Goal: Information Seeking & Learning: Check status

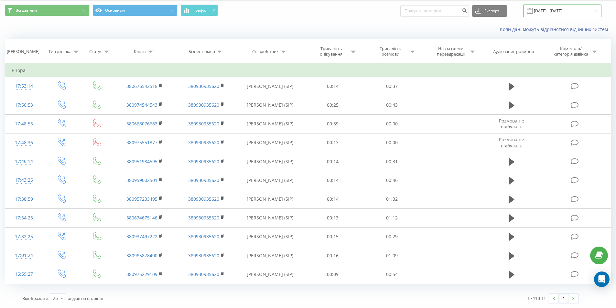
click at [561, 11] on input "20.08.2025 - 20.08.2025" at bounding box center [563, 11] width 78 height 13
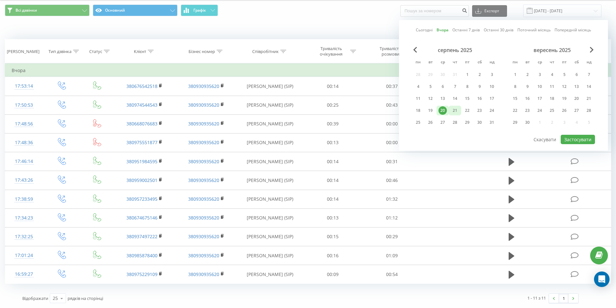
click at [458, 108] on div "21" at bounding box center [455, 110] width 8 height 8
click at [576, 138] on button "Застосувати" at bounding box center [578, 139] width 34 height 9
type input "21.08.2025 - 21.08.2025"
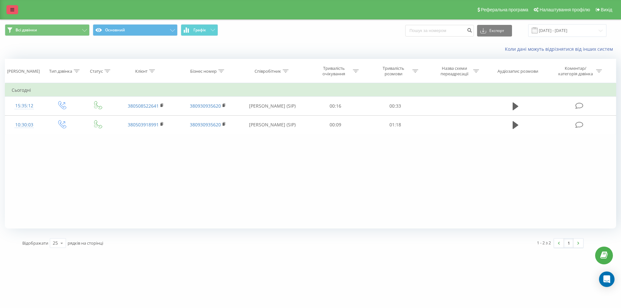
click at [13, 13] on link at bounding box center [12, 9] width 12 height 9
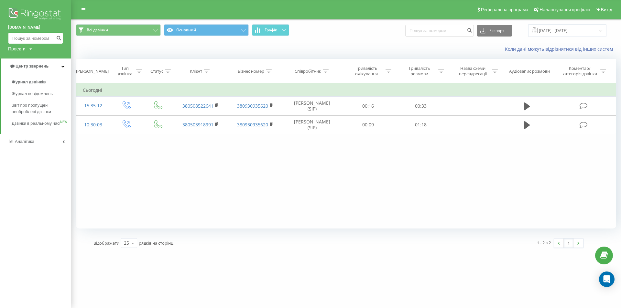
click at [37, 36] on input at bounding box center [35, 38] width 55 height 12
paste input "0675804344"
type input "0675804344"
